Goal: Information Seeking & Learning: Learn about a topic

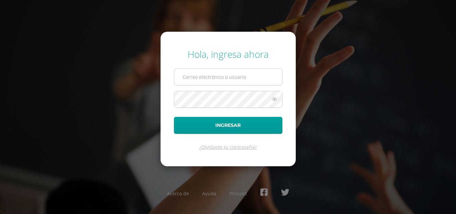
type input "COS00950@osoriosandoval.edu.gt"
click at [183, 73] on input "COS00950@osoriosandoval.edu.gt" at bounding box center [228, 77] width 108 height 16
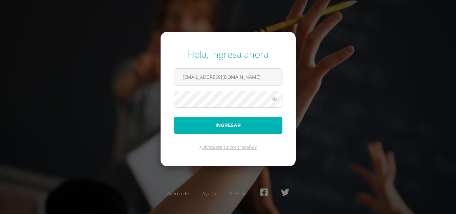
click at [199, 123] on button "Ingresar" at bounding box center [228, 125] width 108 height 17
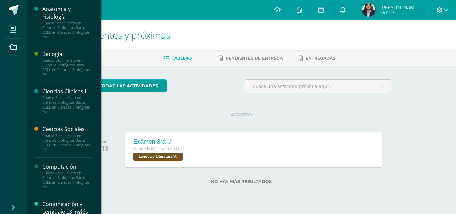
click at [12, 24] on span at bounding box center [12, 29] width 15 height 15
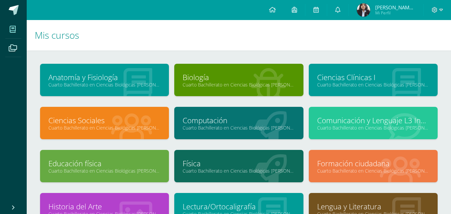
click at [218, 119] on link "Computación" at bounding box center [238, 120] width 112 height 10
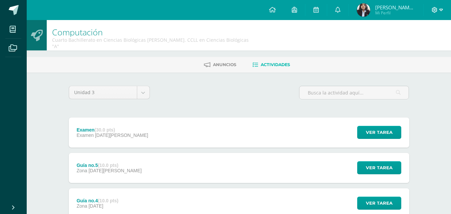
click at [434, 9] on icon at bounding box center [435, 10] width 6 height 6
click at [407, 46] on span "Cerrar sesión" at bounding box center [419, 45] width 30 height 6
